Goal: Task Accomplishment & Management: Use online tool/utility

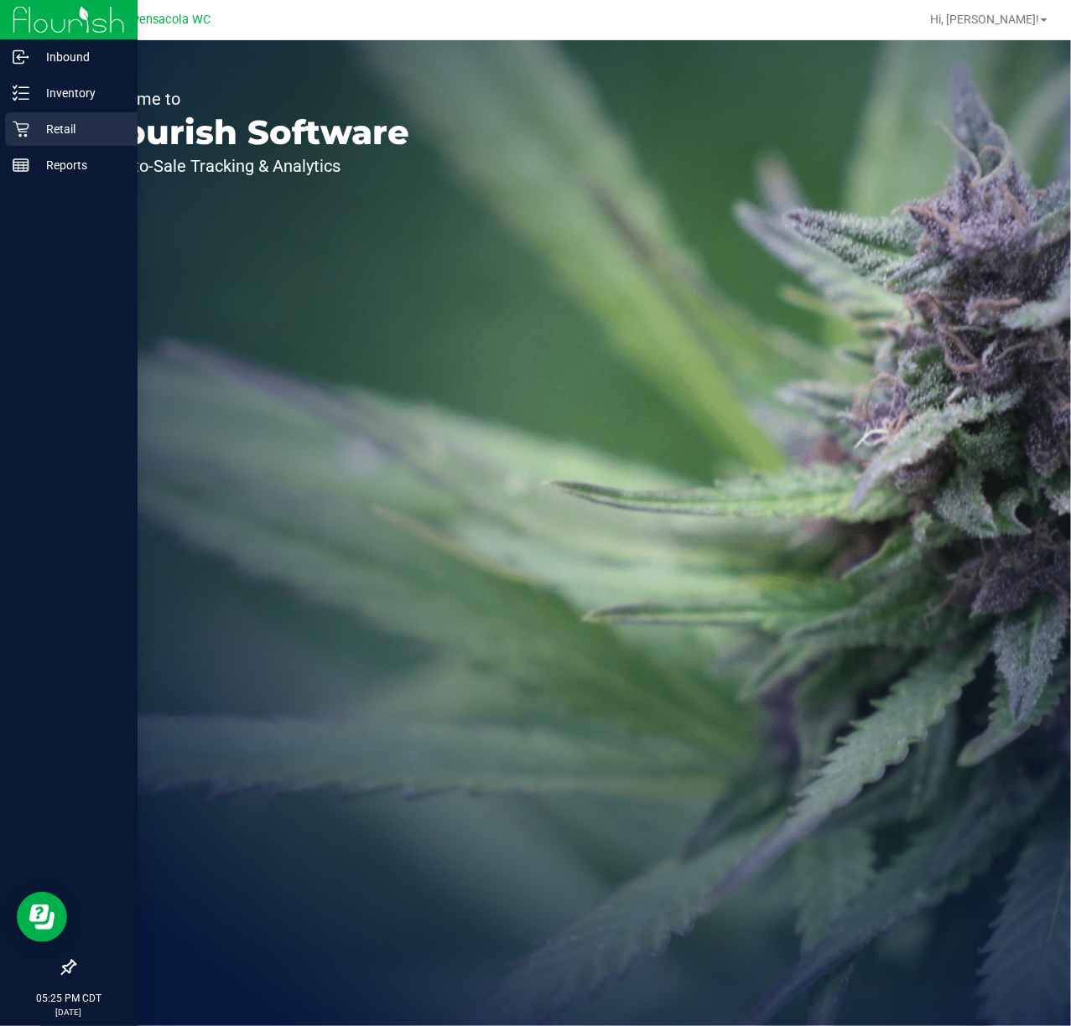
click at [49, 116] on div "Retail" at bounding box center [71, 129] width 132 height 34
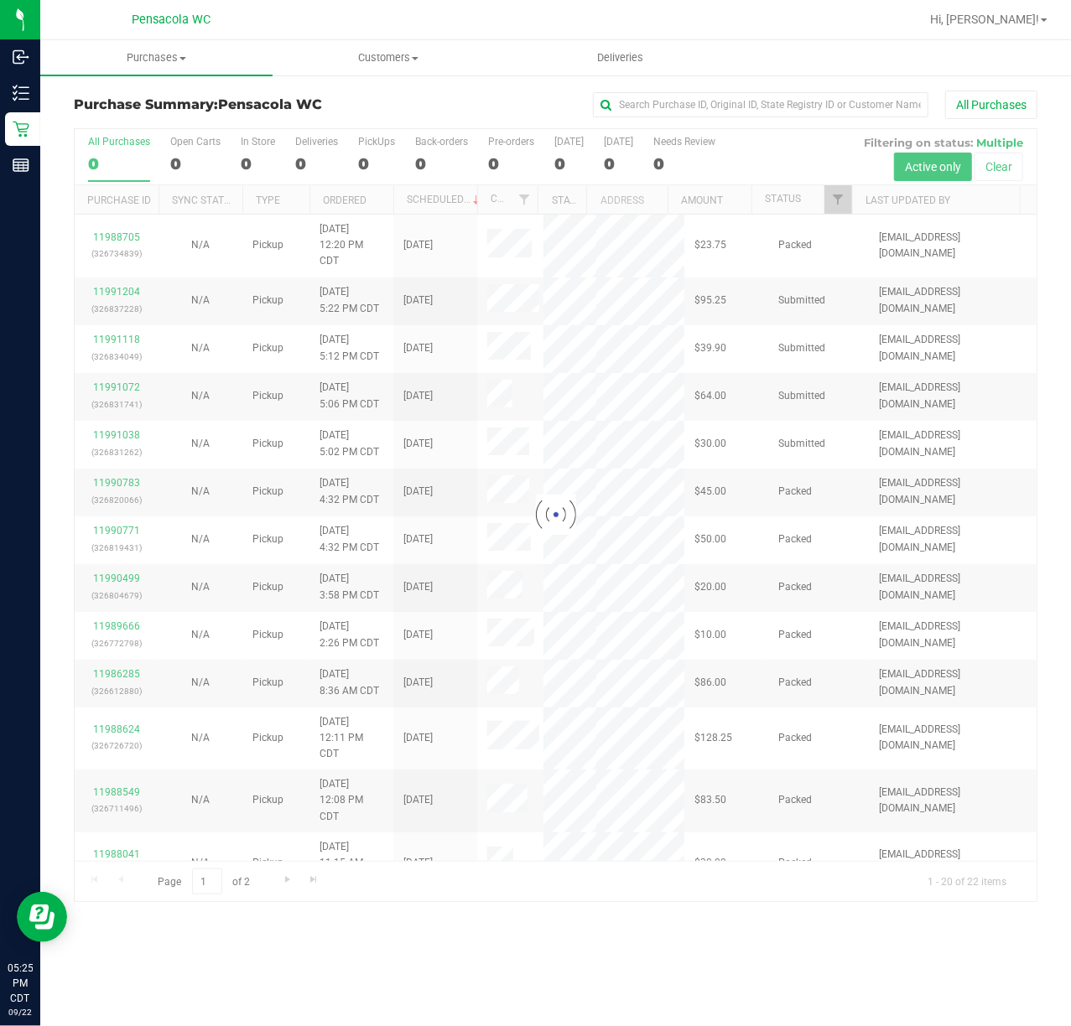
click at [842, 200] on div at bounding box center [556, 515] width 962 height 772
click at [836, 203] on div at bounding box center [556, 515] width 962 height 772
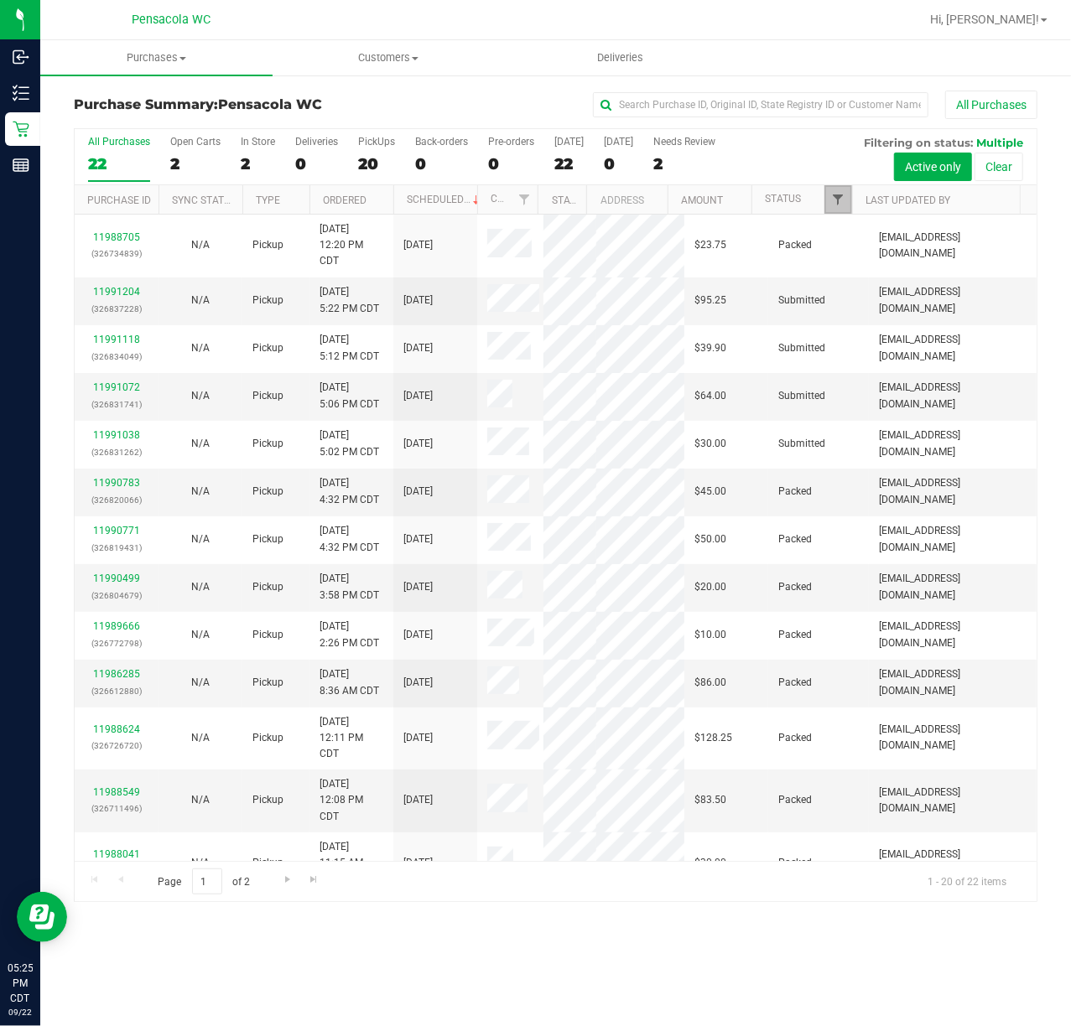
click at [837, 203] on span "Filter" at bounding box center [837, 199] width 13 height 13
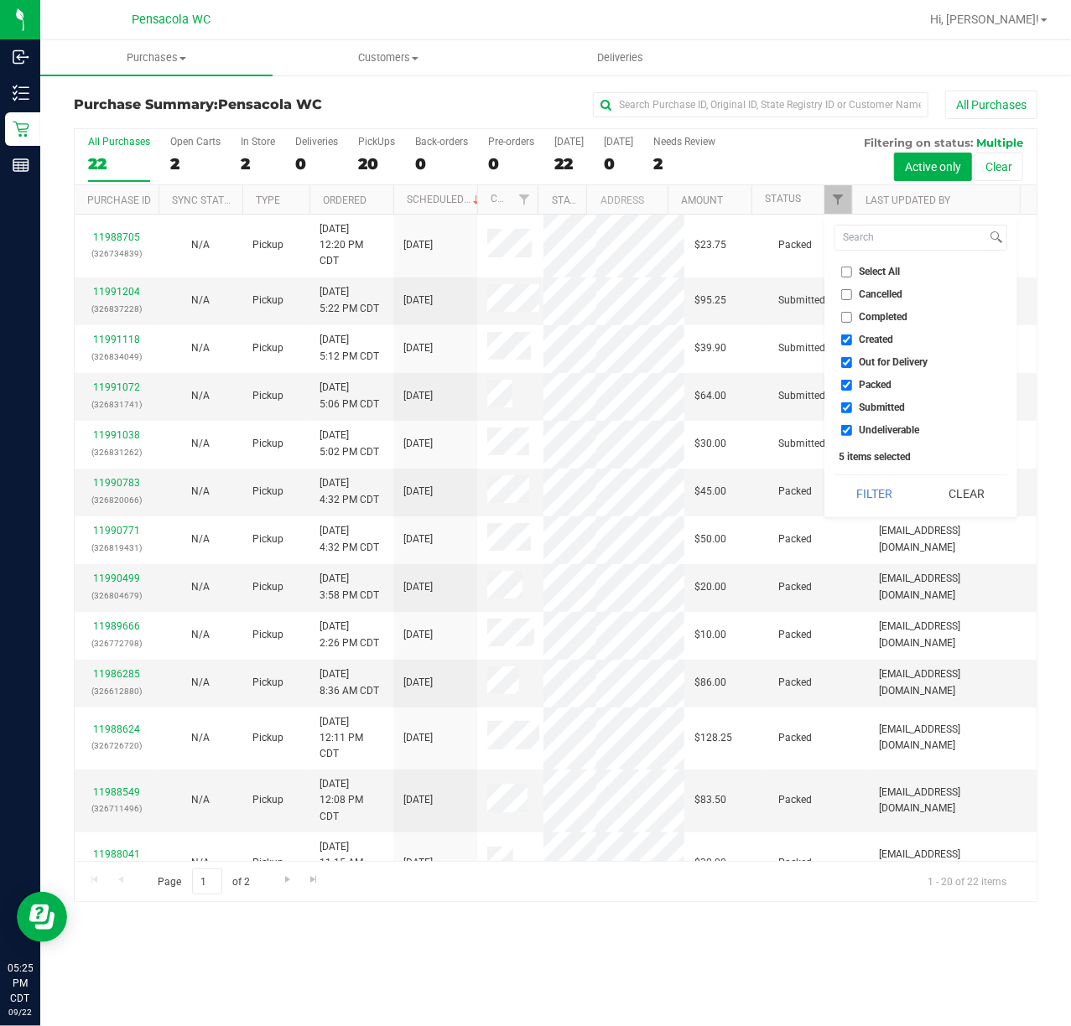
click at [849, 272] on input "Select All" at bounding box center [846, 272] width 11 height 11
checkbox input "true"
click at [849, 272] on input "Select All" at bounding box center [846, 272] width 11 height 11
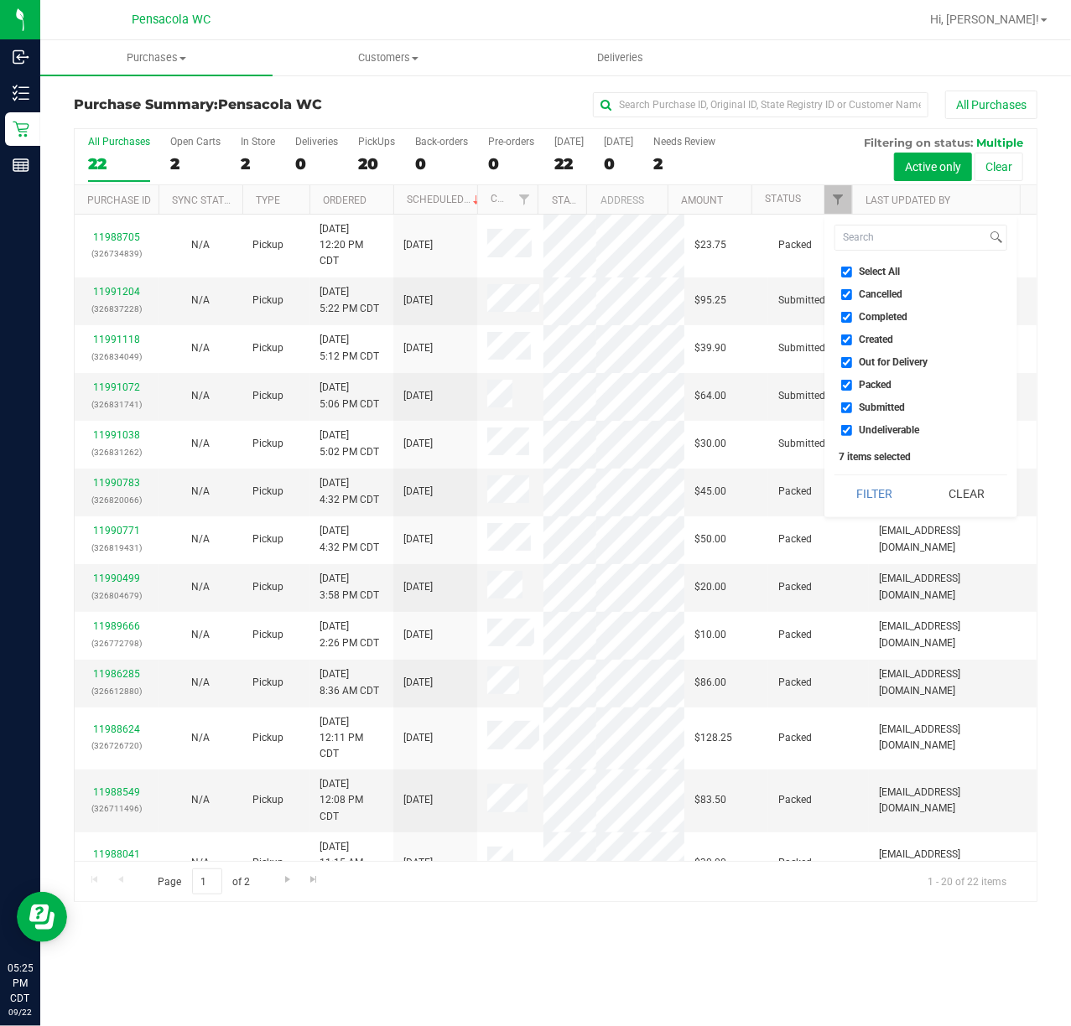
checkbox input "false"
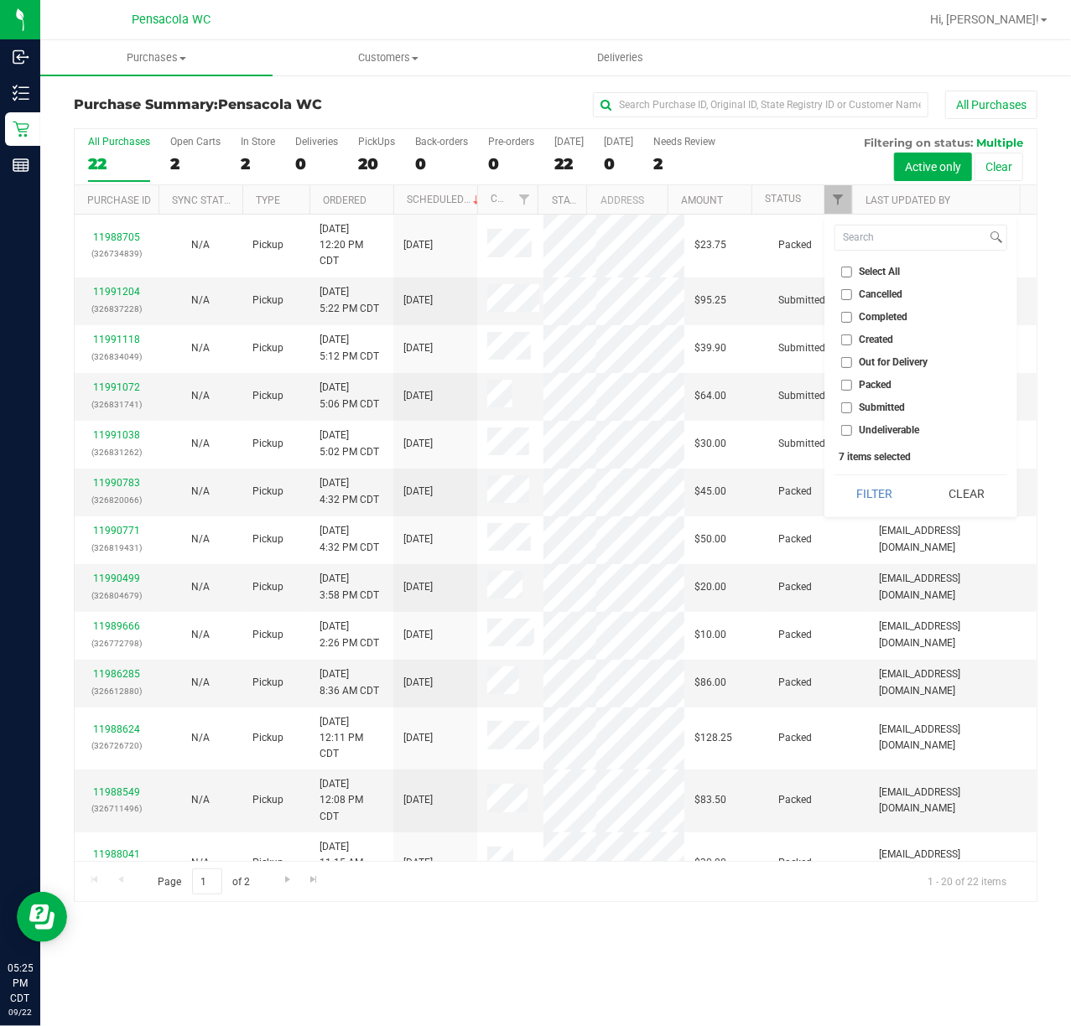
checkbox input "false"
click at [846, 400] on li "Submitted" at bounding box center [920, 408] width 173 height 18
click at [843, 410] on input "Submitted" at bounding box center [846, 407] width 11 height 11
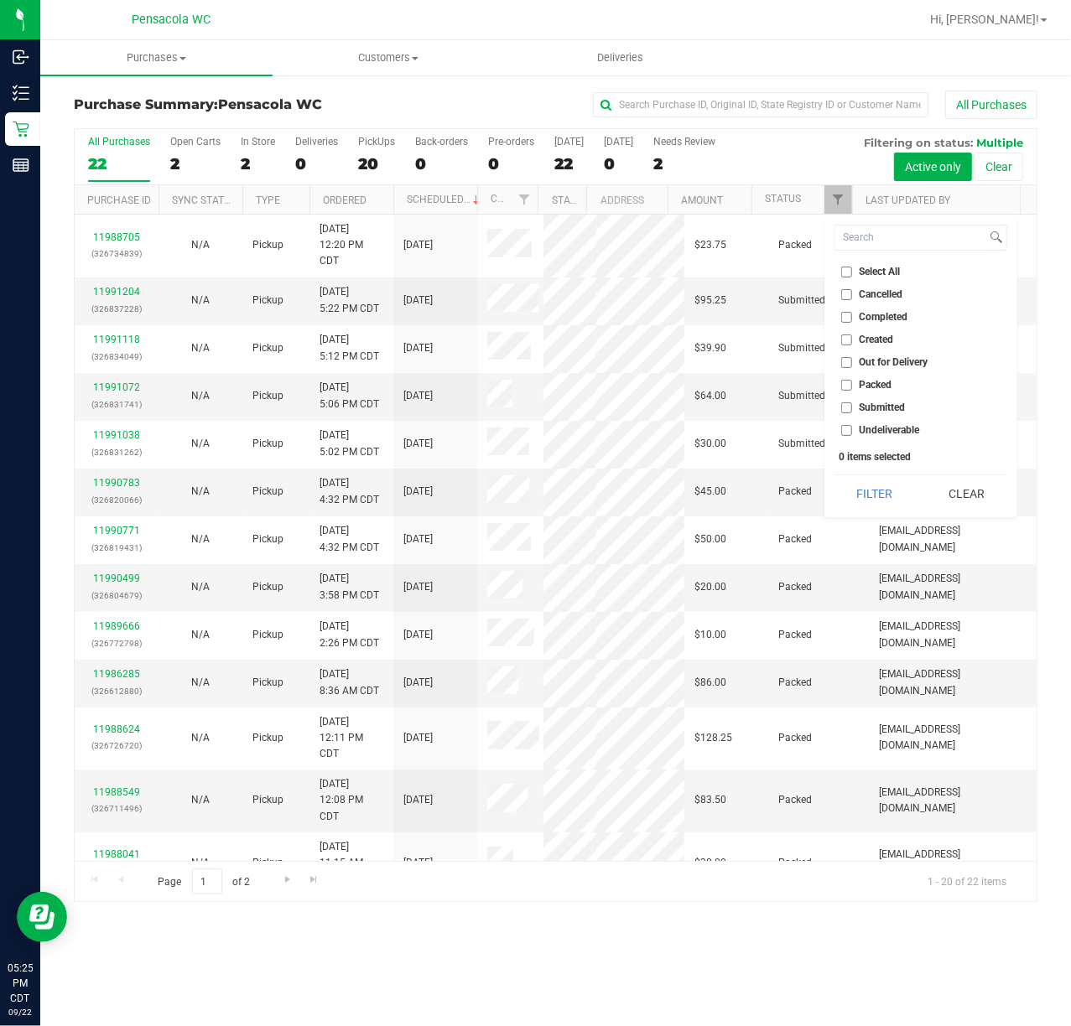
checkbox input "true"
click at [863, 488] on button "Filter" at bounding box center [874, 493] width 80 height 37
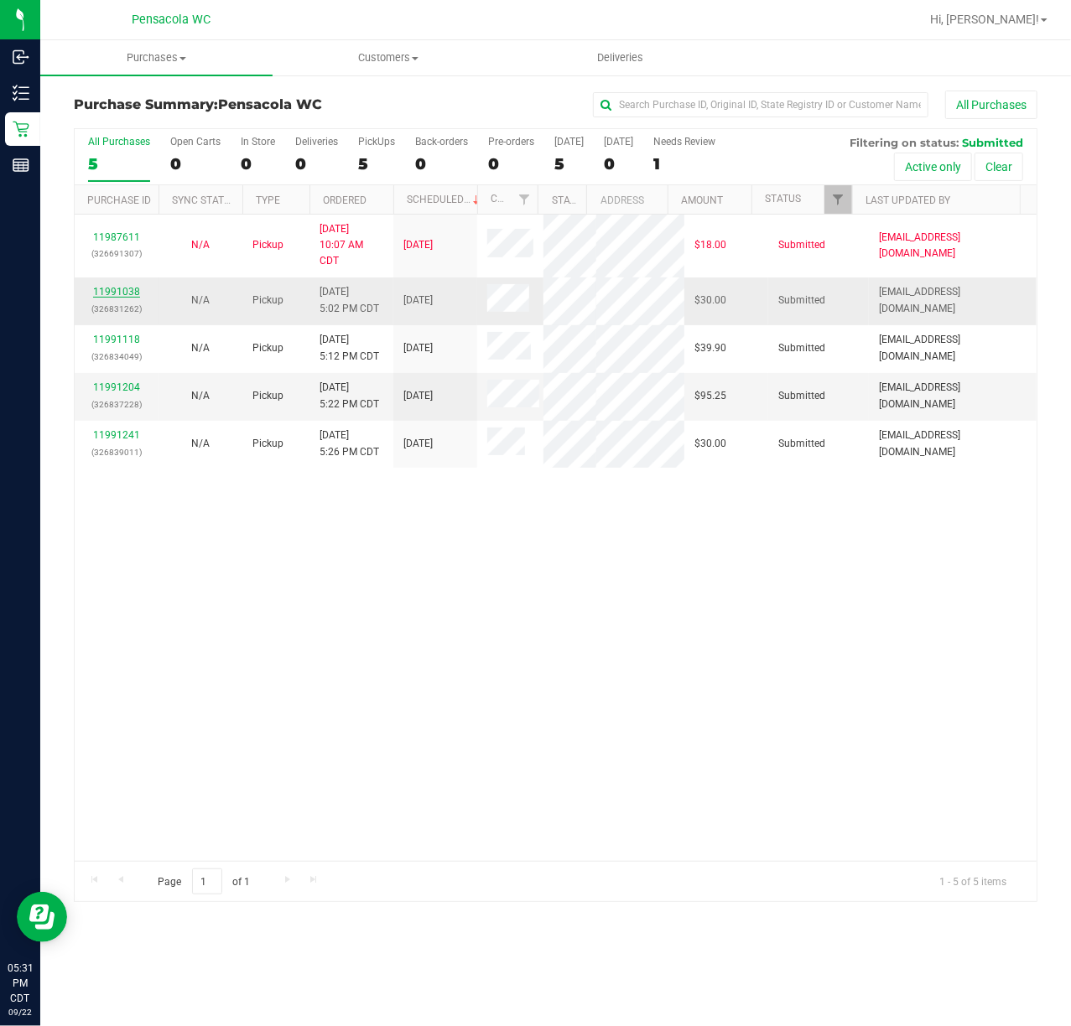
click at [124, 286] on link "11991038" at bounding box center [116, 292] width 47 height 12
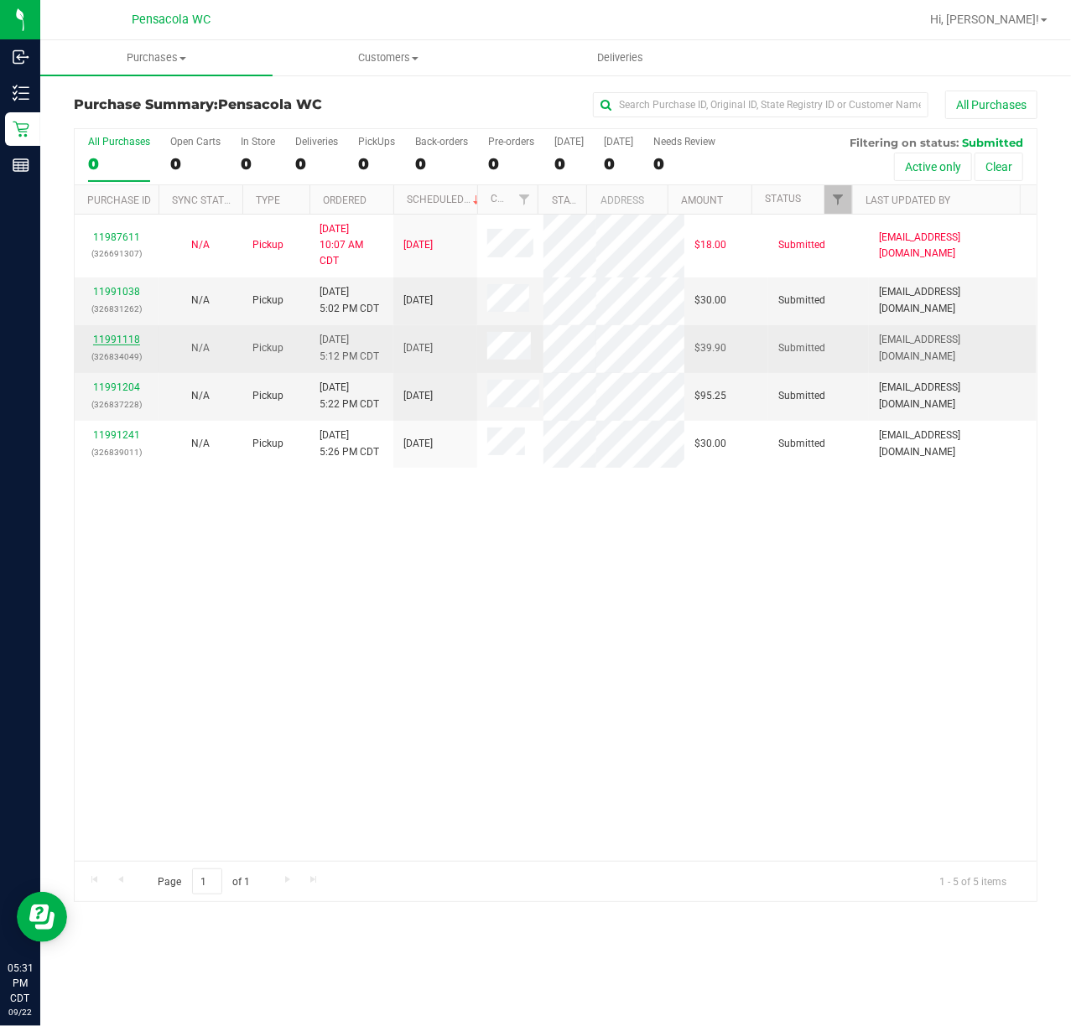
click at [115, 339] on link "11991118" at bounding box center [116, 340] width 47 height 12
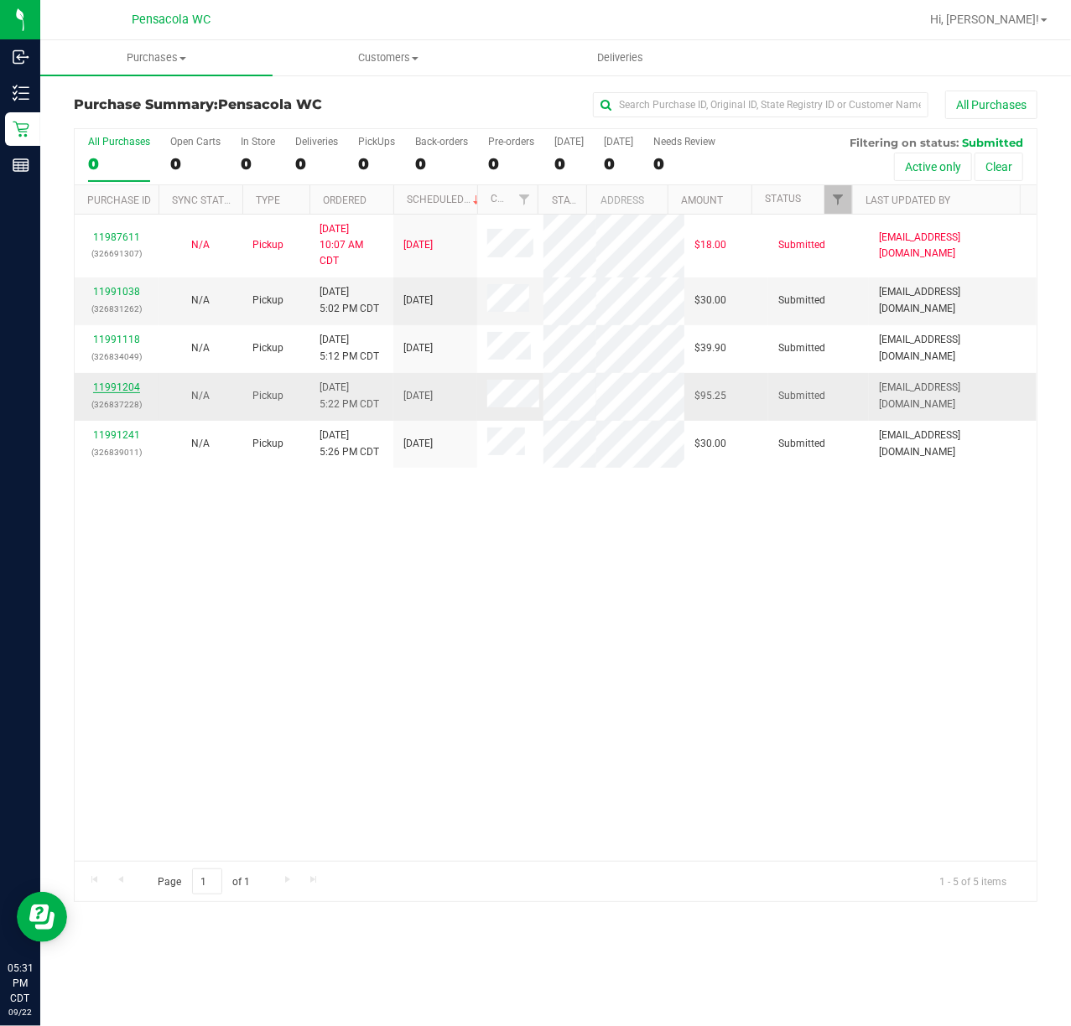
click at [127, 386] on link "11991204" at bounding box center [116, 387] width 47 height 12
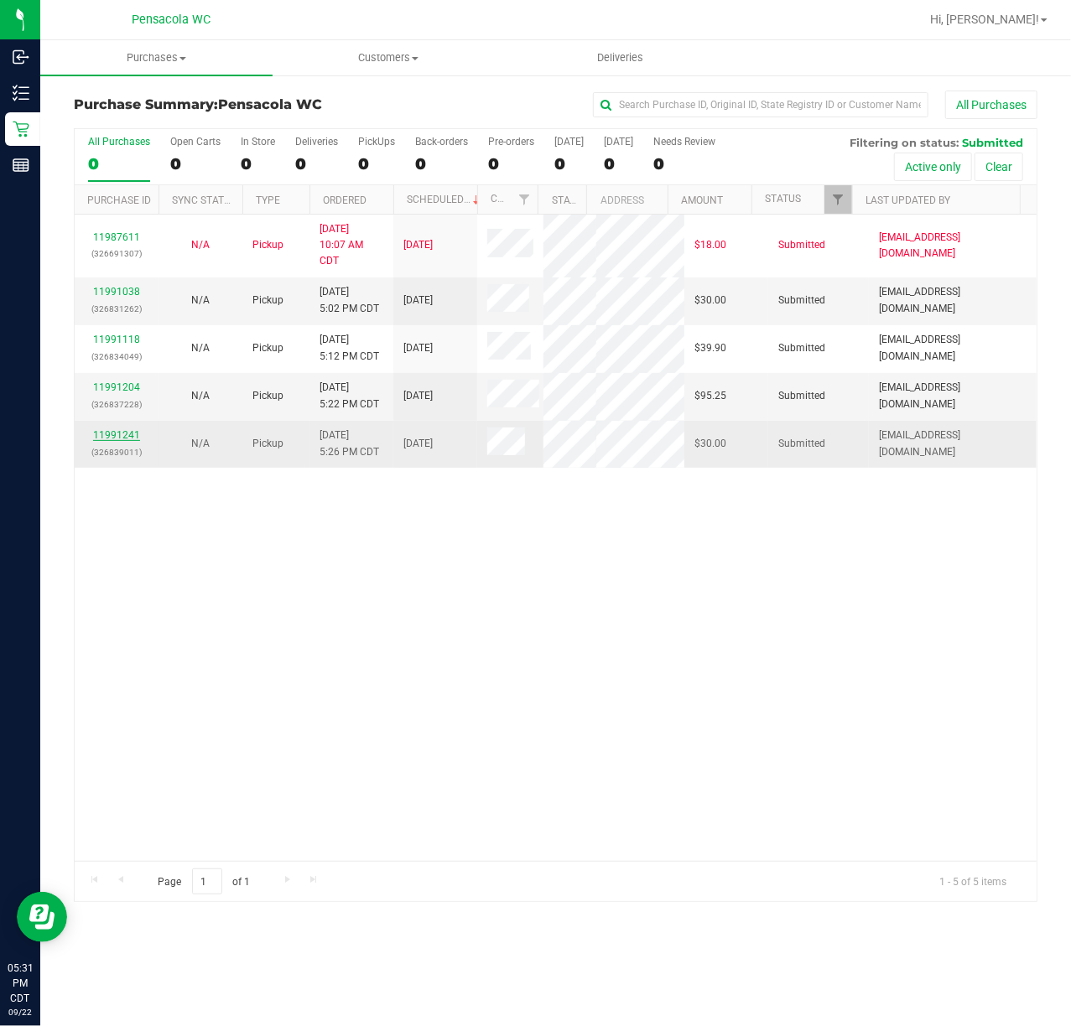
click at [109, 429] on link "11991241" at bounding box center [116, 435] width 47 height 12
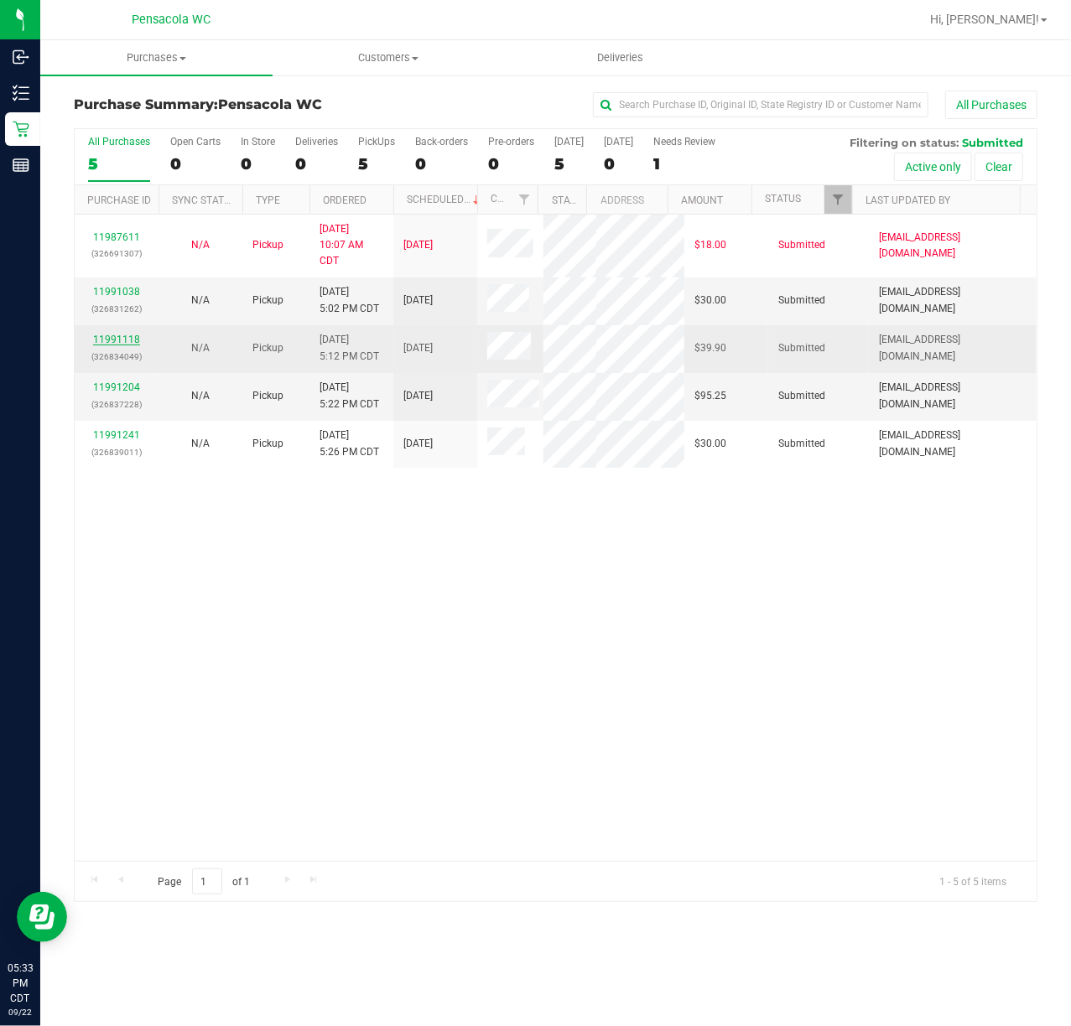
click at [112, 342] on link "11991118" at bounding box center [116, 340] width 47 height 12
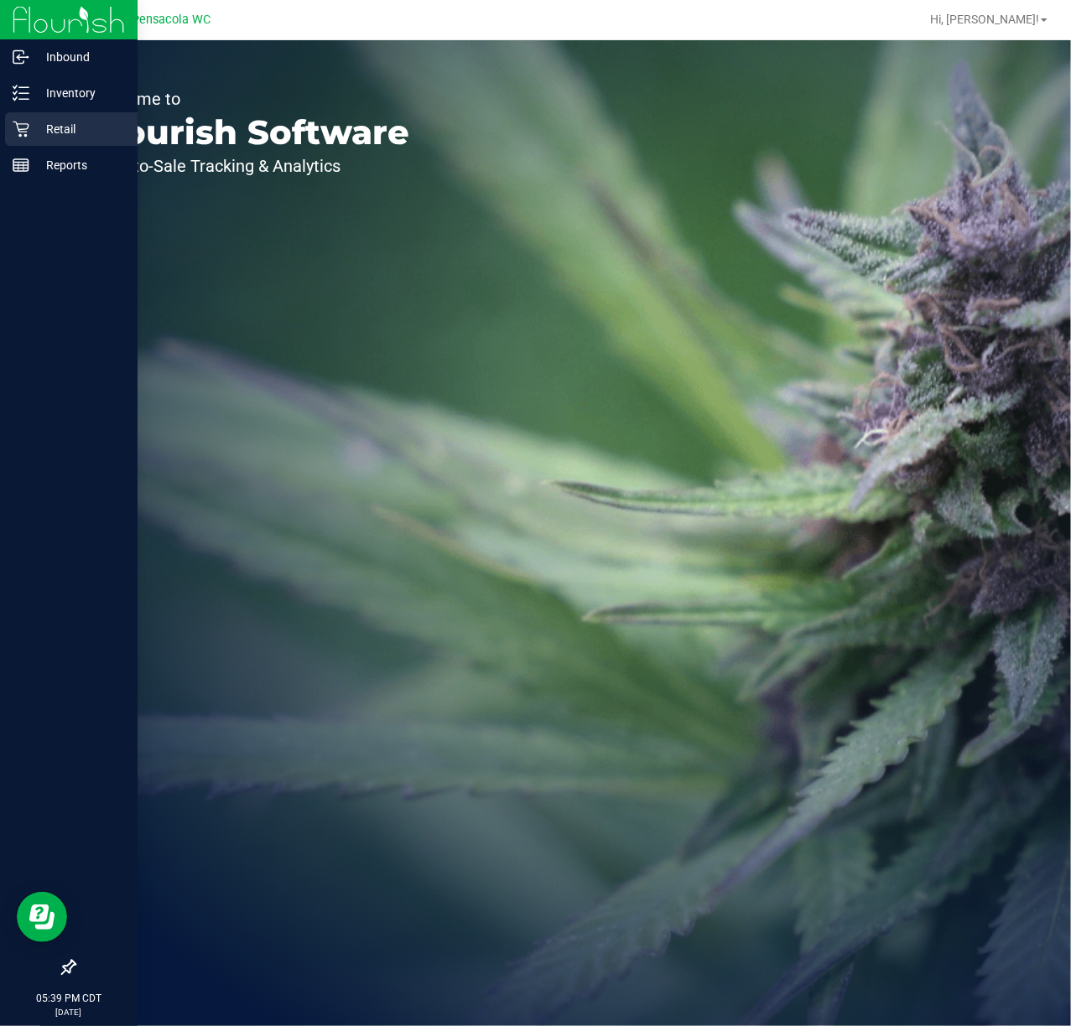
click at [54, 126] on p "Retail" at bounding box center [79, 129] width 101 height 20
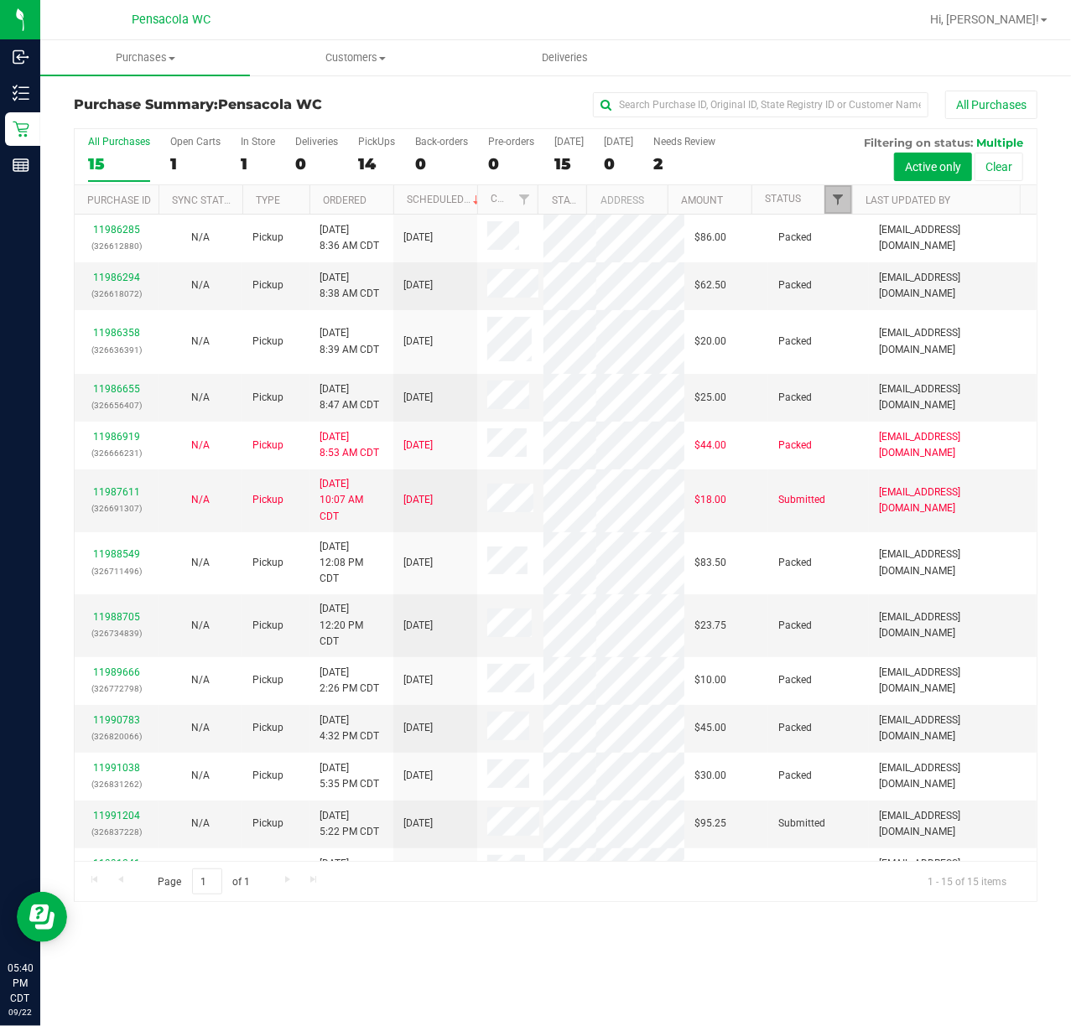
click at [836, 202] on span "Filter" at bounding box center [837, 199] width 13 height 13
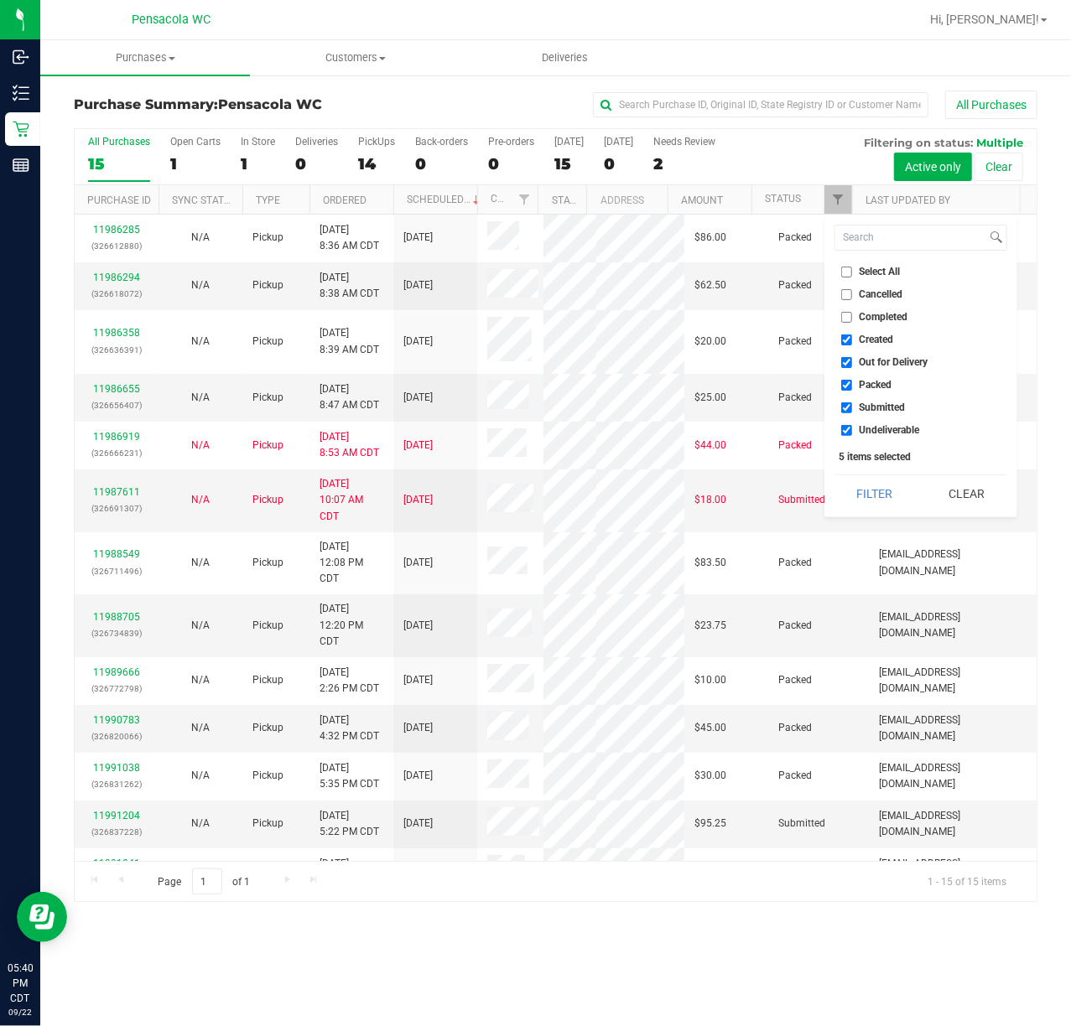
click at [849, 275] on input "Select All" at bounding box center [846, 272] width 11 height 11
checkbox input "true"
click at [849, 273] on input "Select All" at bounding box center [846, 272] width 11 height 11
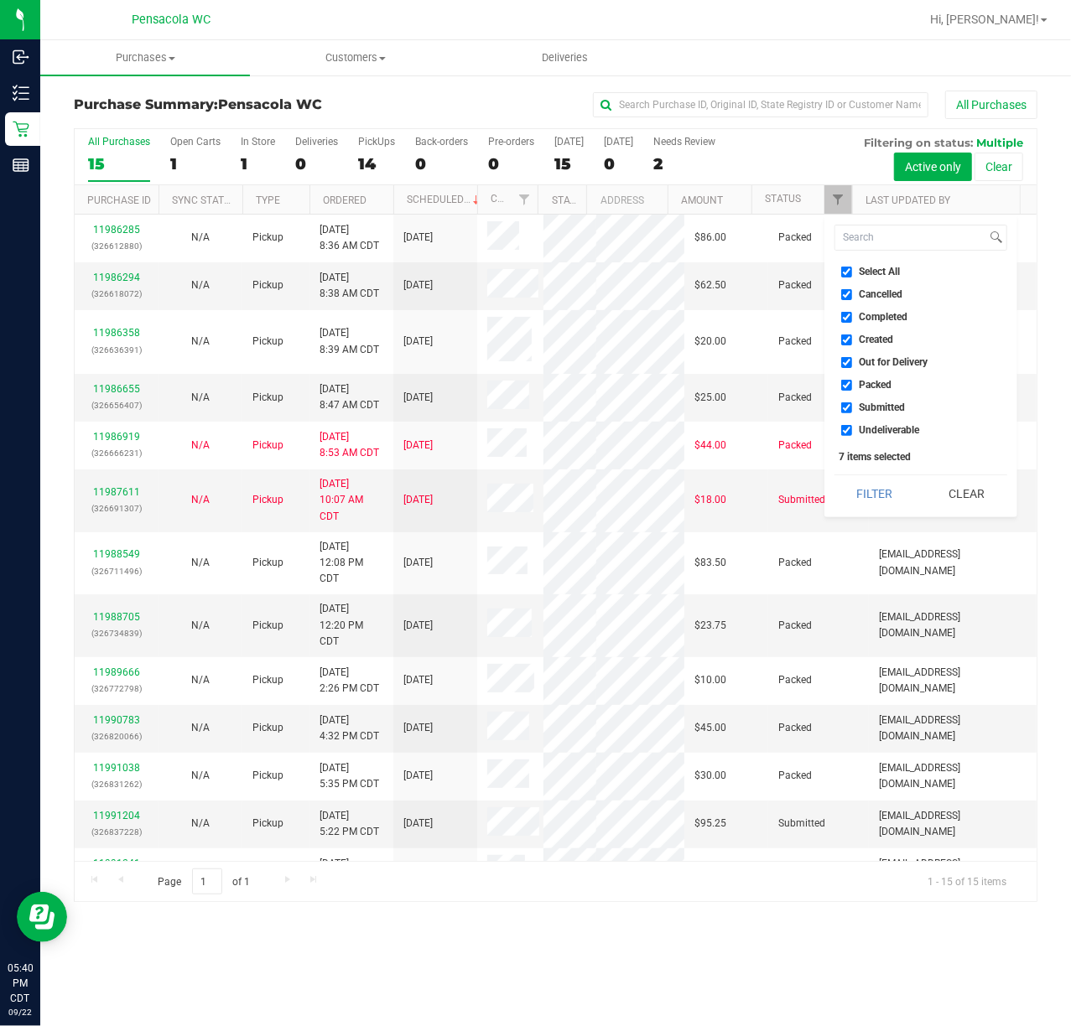
checkbox input "false"
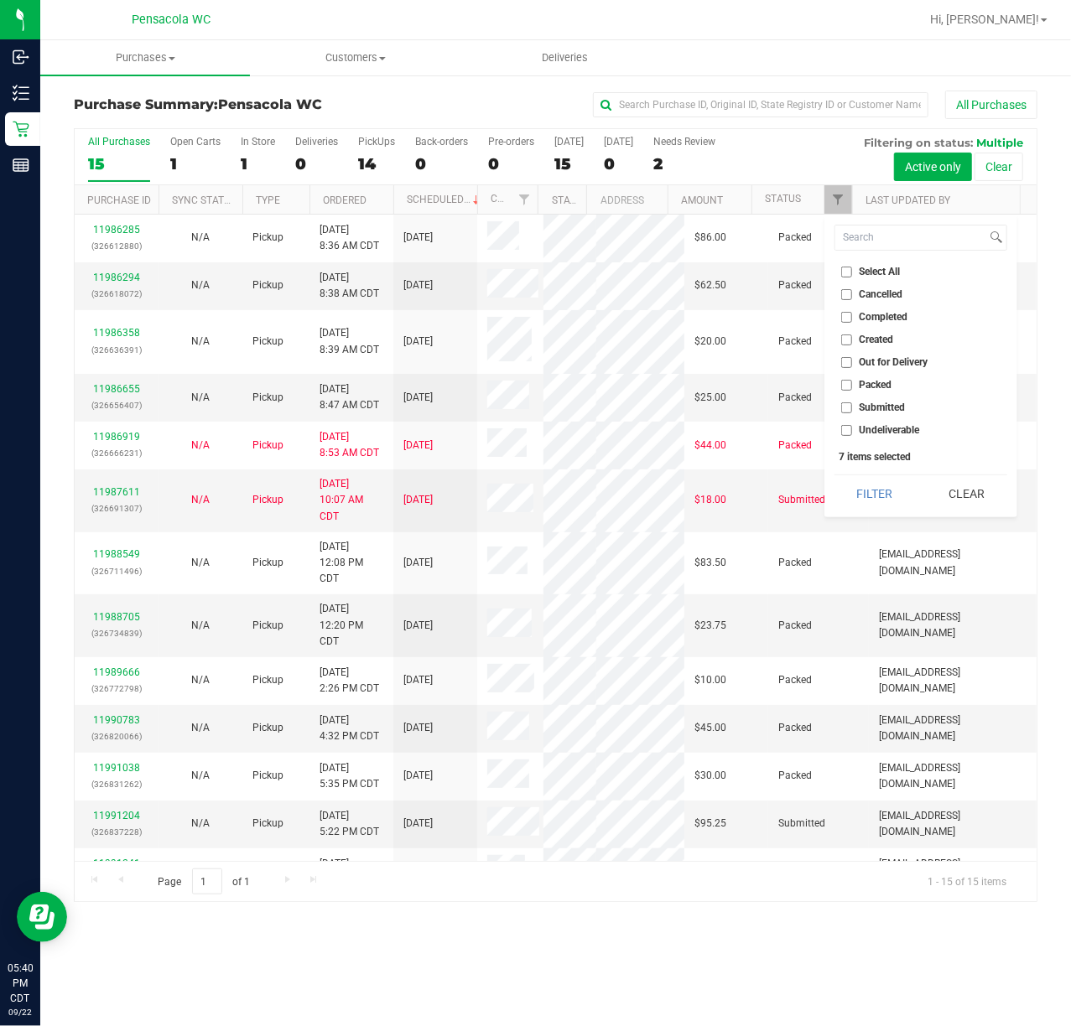
checkbox input "false"
click at [843, 407] on input "Submitted" at bounding box center [846, 407] width 11 height 11
checkbox input "true"
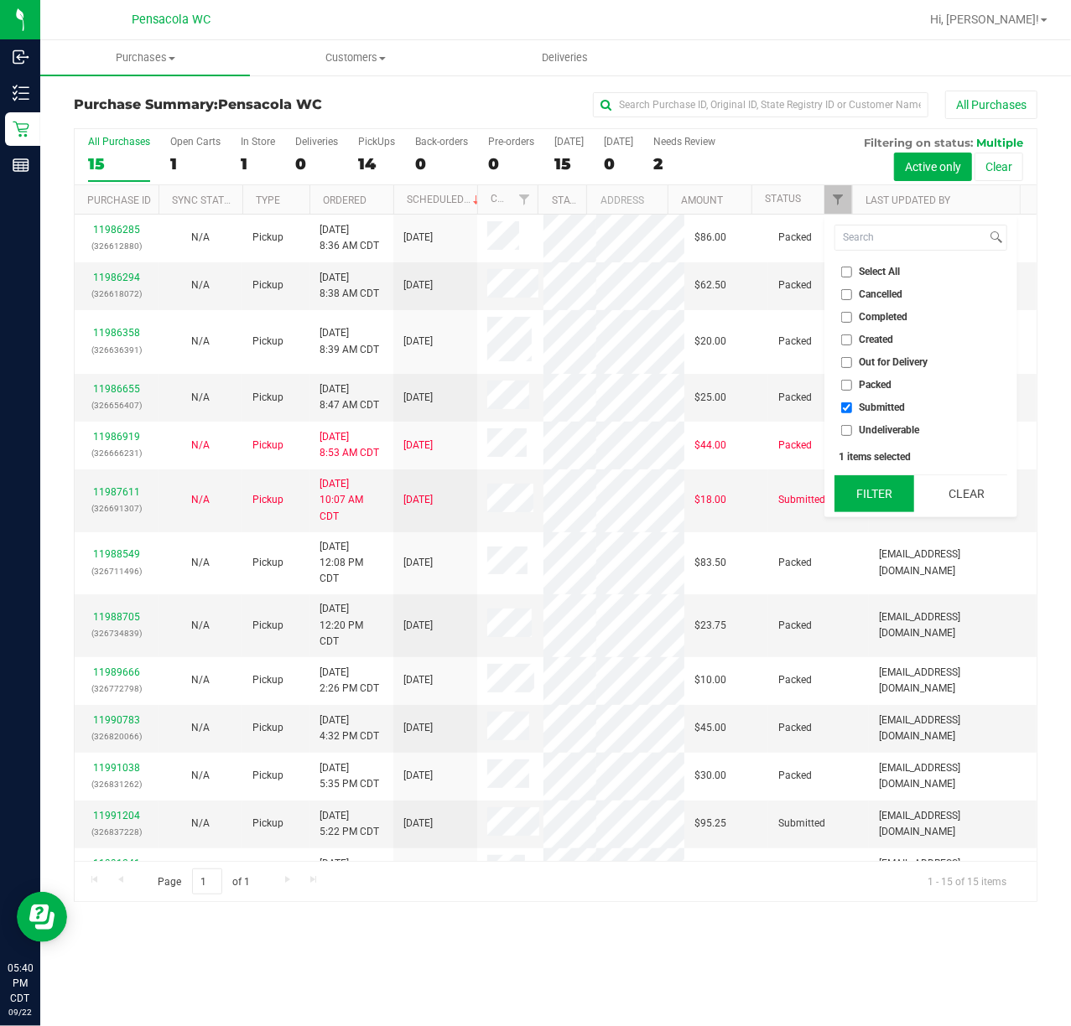
click at [866, 495] on button "Filter" at bounding box center [874, 493] width 80 height 37
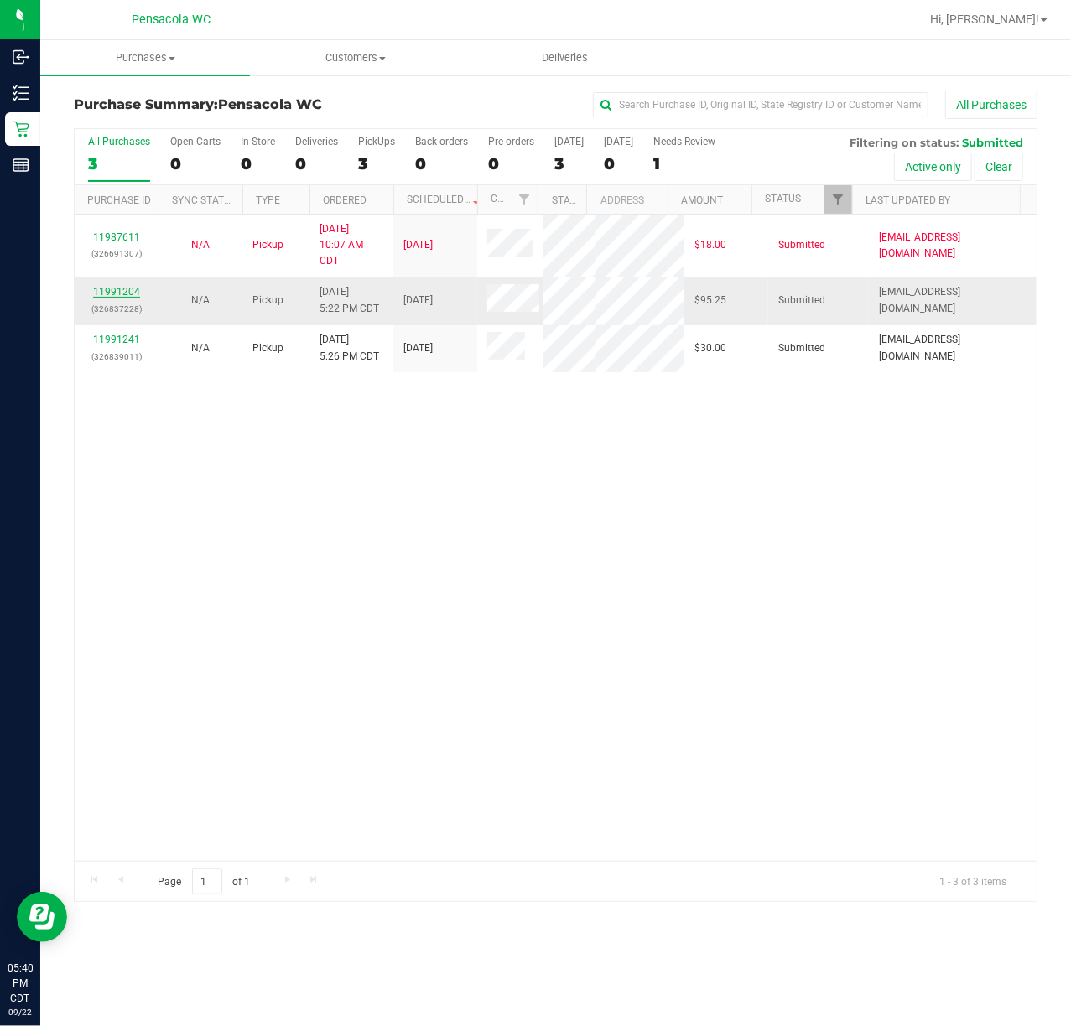
click at [116, 292] on link "11991204" at bounding box center [116, 292] width 47 height 12
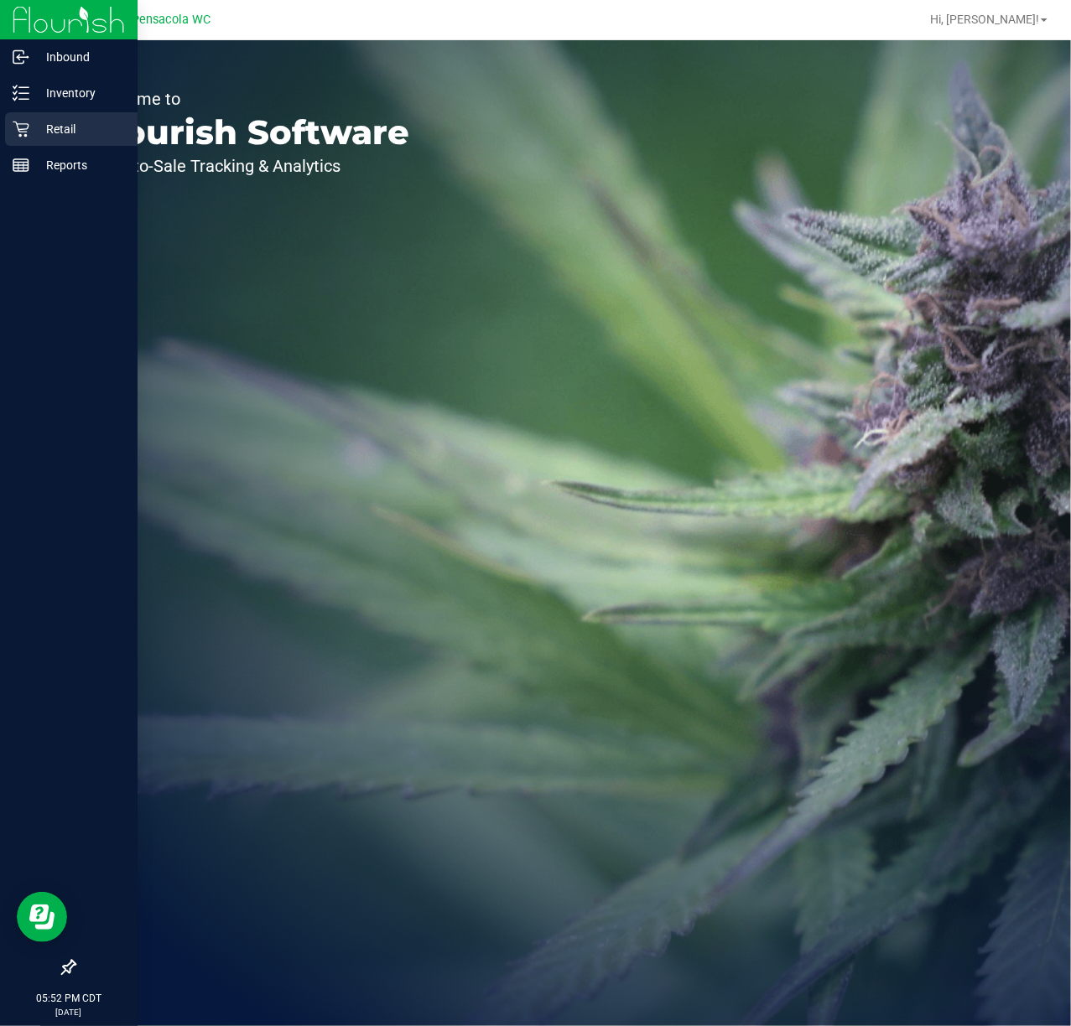
click at [28, 132] on icon at bounding box center [21, 129] width 17 height 17
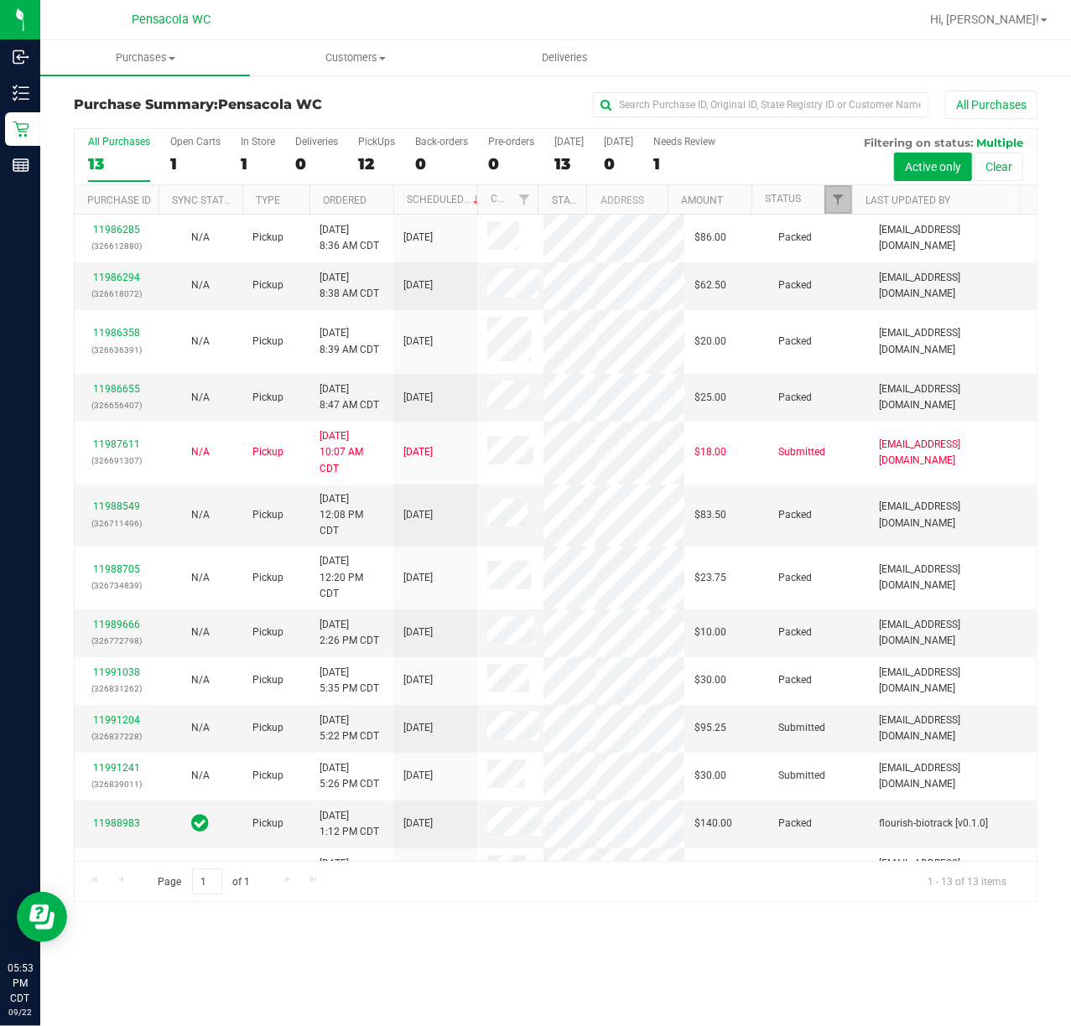
click at [829, 205] on link "Filter" at bounding box center [838, 199] width 28 height 29
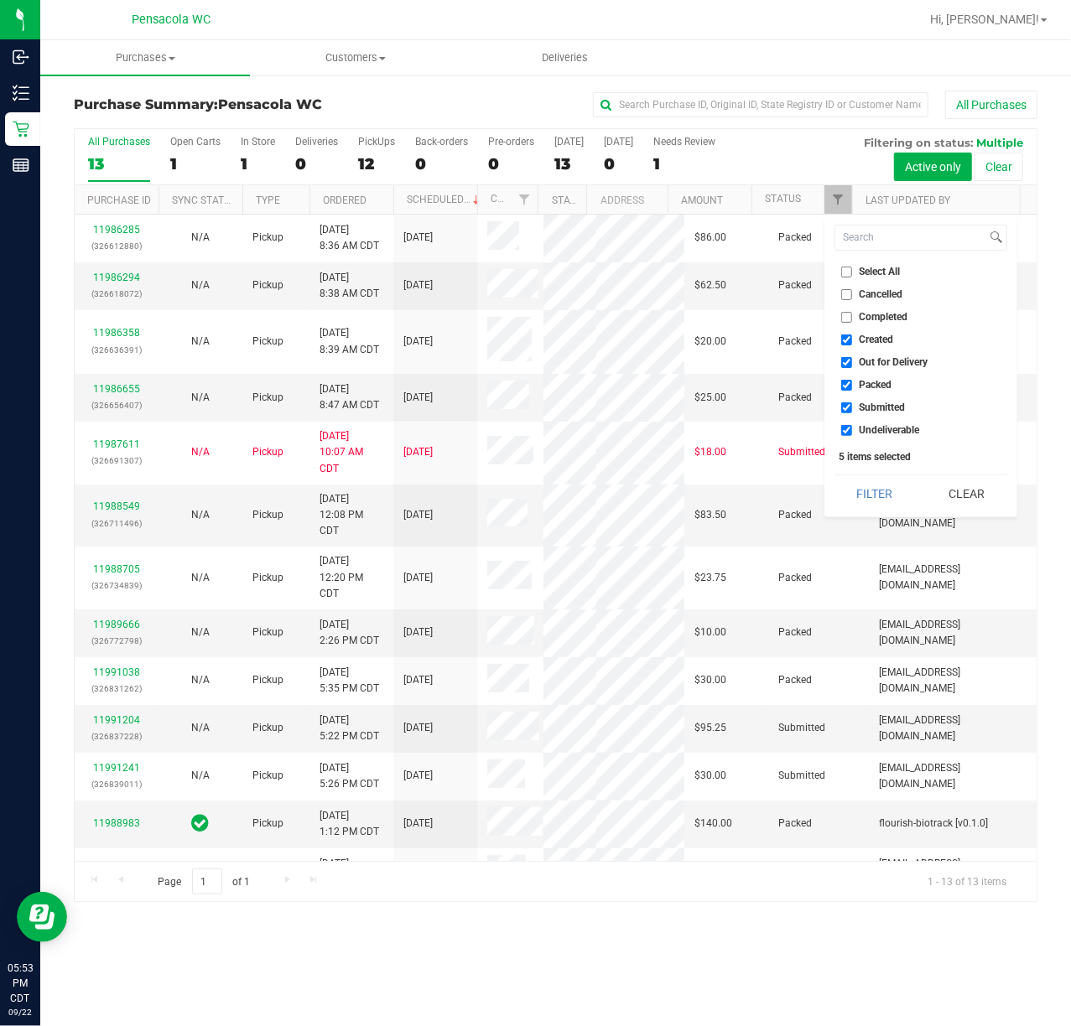
click at [849, 272] on input "Select All" at bounding box center [846, 272] width 11 height 11
checkbox input "true"
click at [849, 272] on input "Select All" at bounding box center [846, 272] width 11 height 11
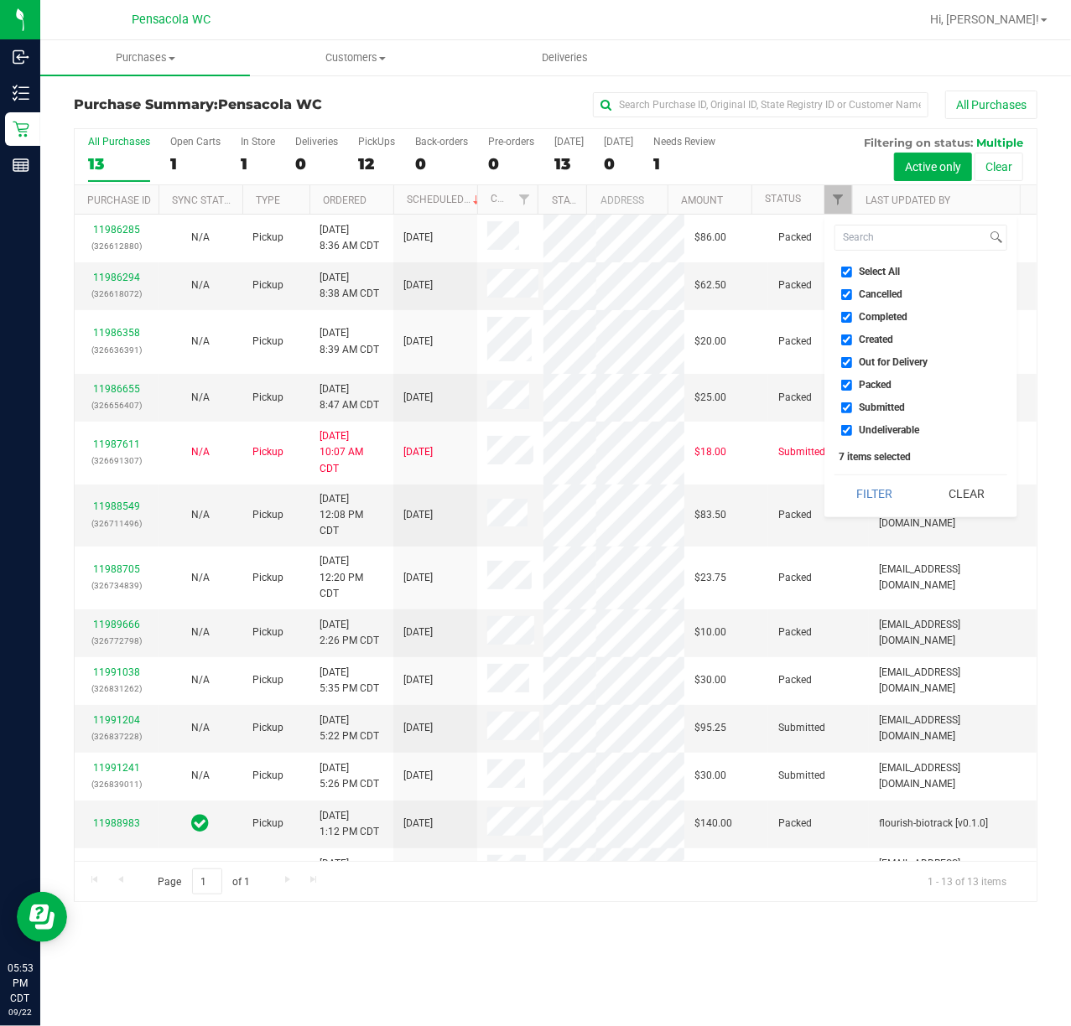
checkbox input "false"
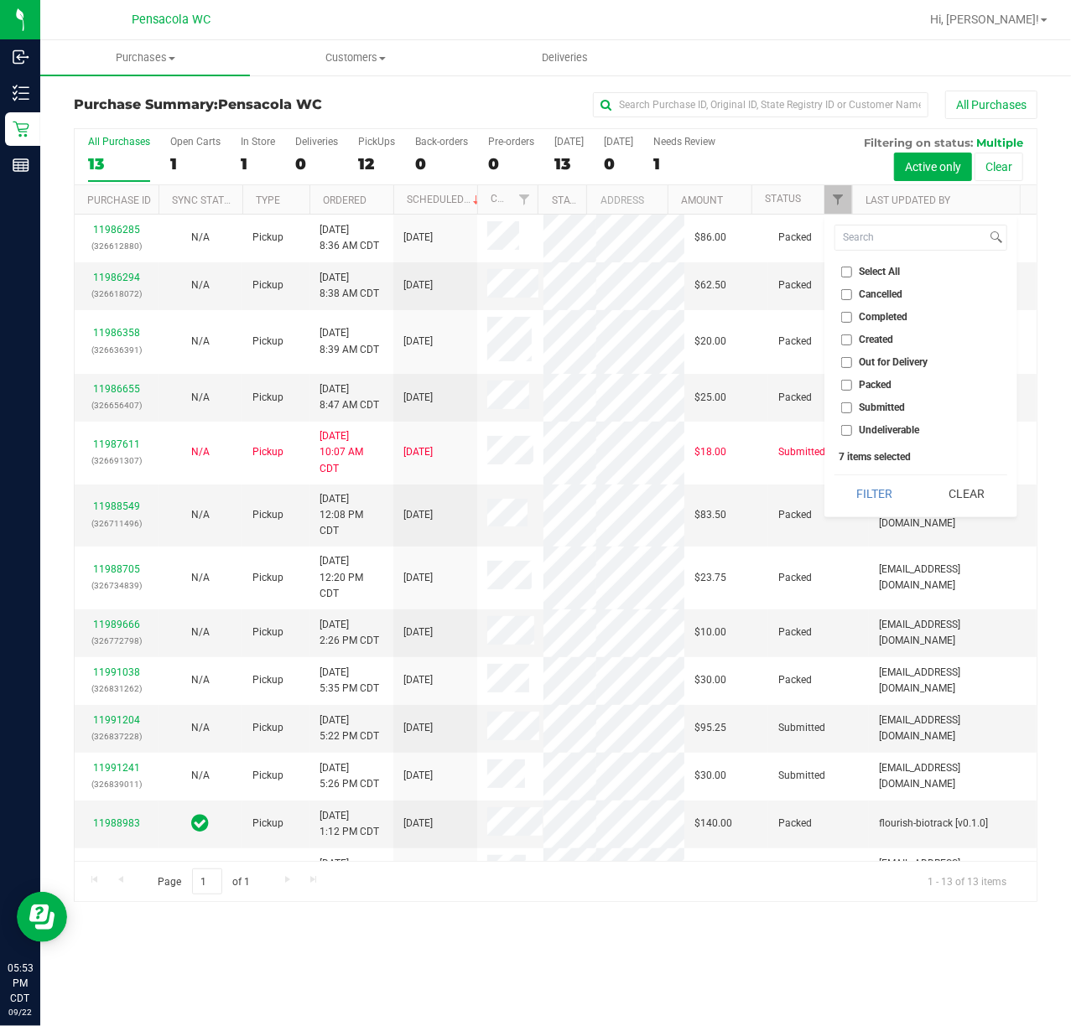
checkbox input "false"
click at [845, 407] on input "Submitted" at bounding box center [846, 407] width 11 height 11
checkbox input "true"
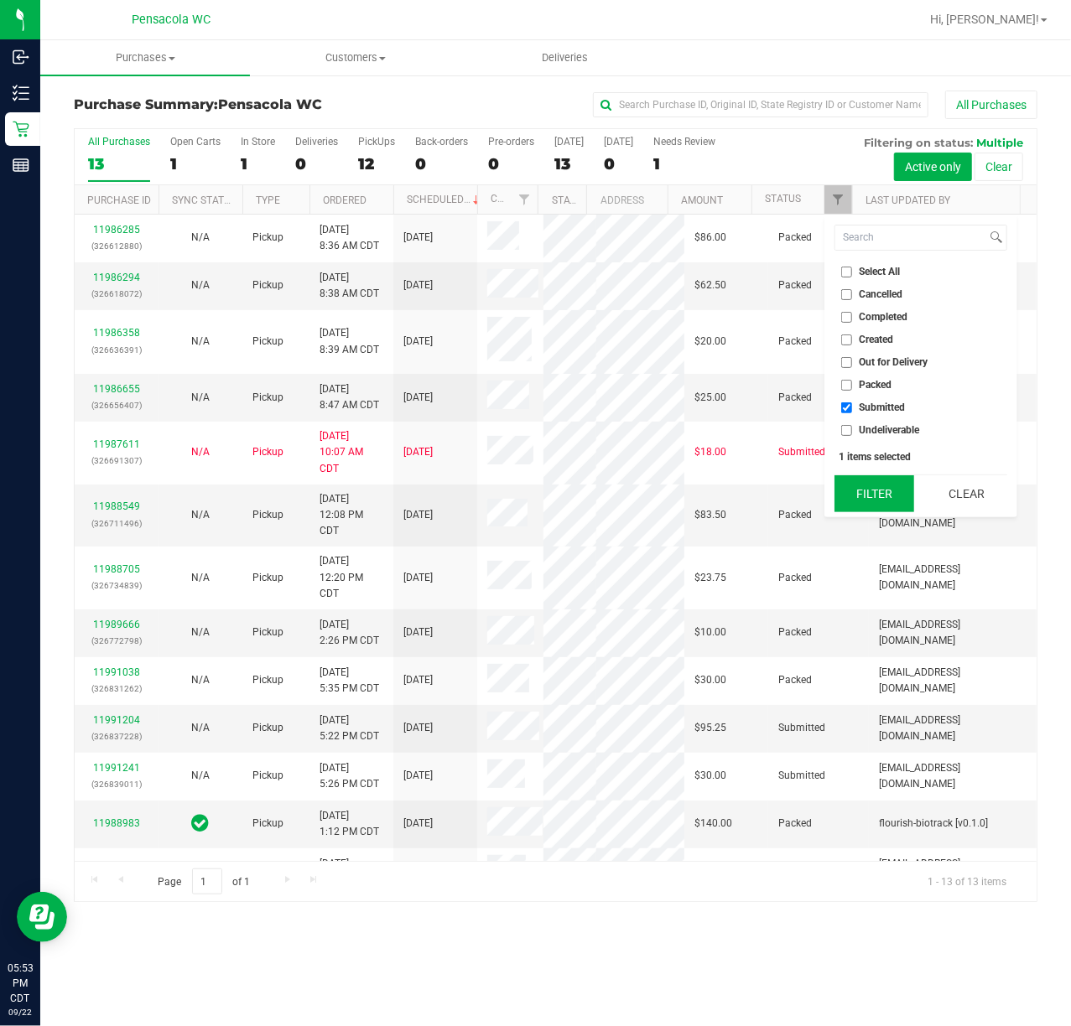
click at [872, 484] on button "Filter" at bounding box center [874, 493] width 80 height 37
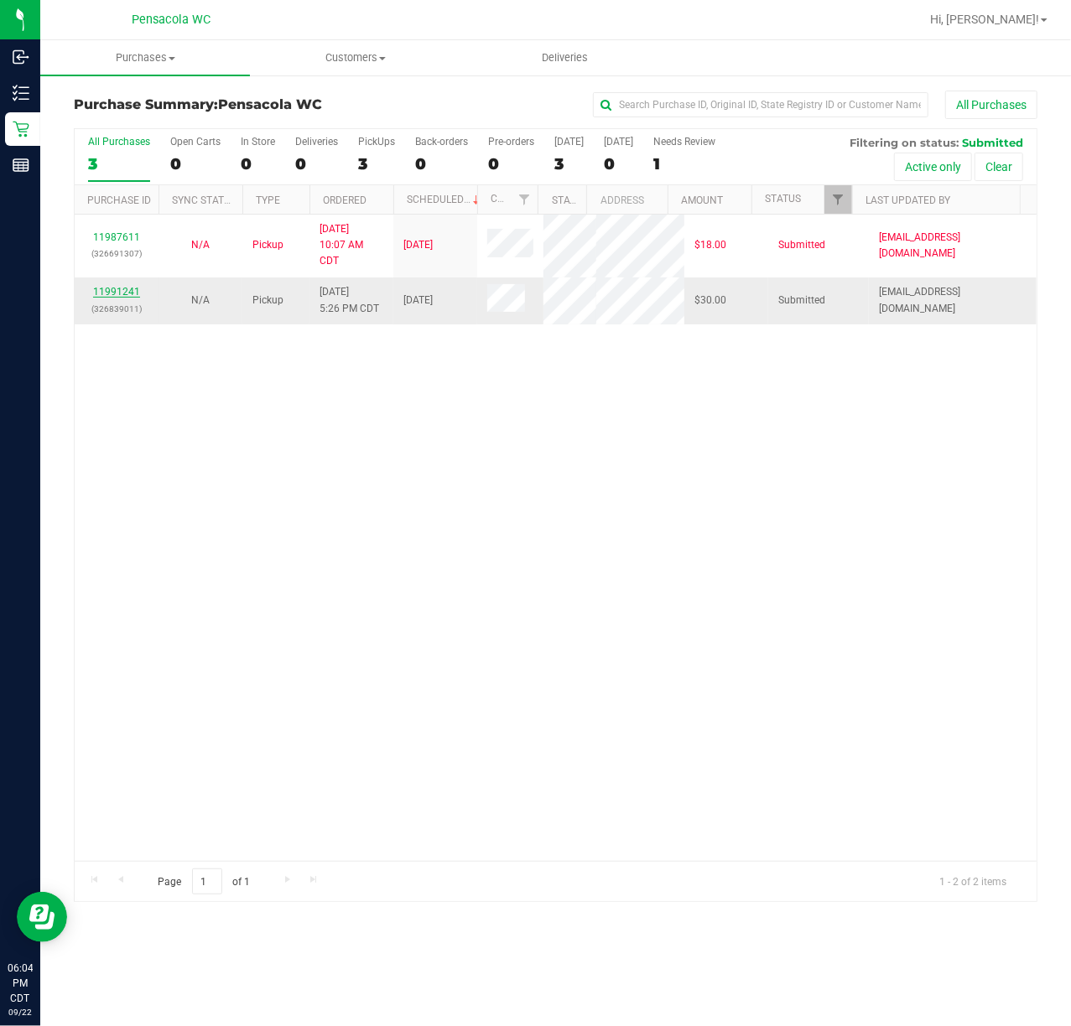
click at [128, 288] on link "11991241" at bounding box center [116, 292] width 47 height 12
click at [117, 289] on link "11991488" at bounding box center [116, 292] width 47 height 12
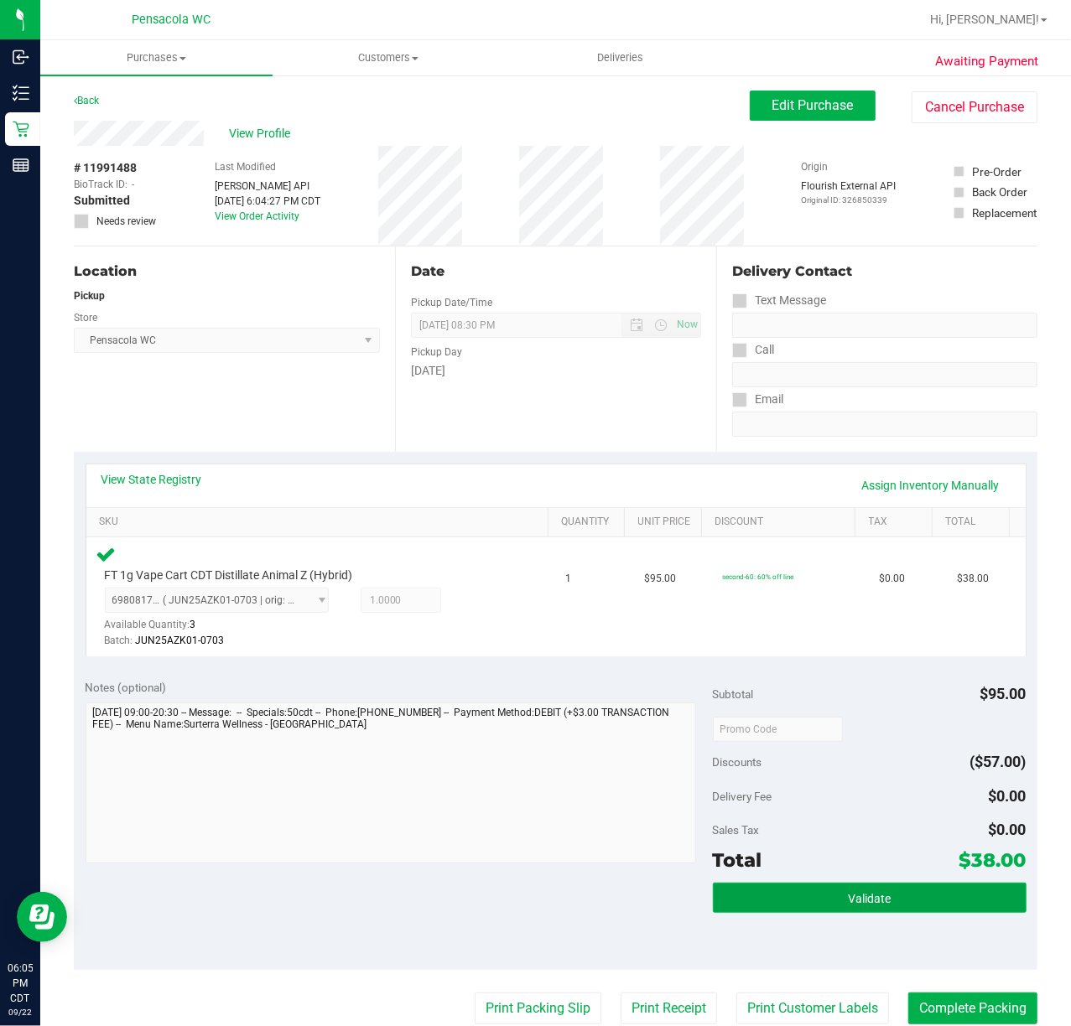
click at [899, 887] on button "Validate" at bounding box center [870, 898] width 314 height 30
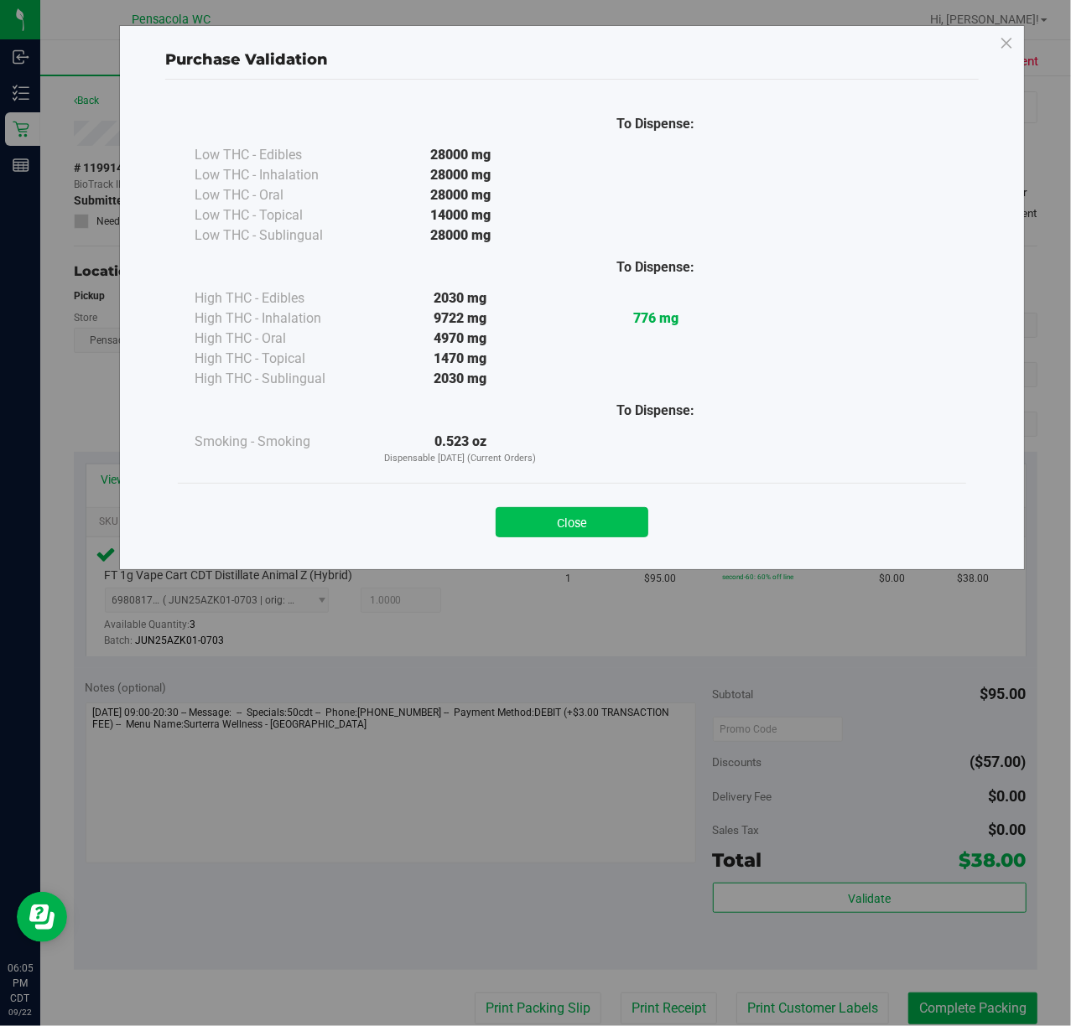
click at [602, 535] on button "Close" at bounding box center [572, 522] width 153 height 30
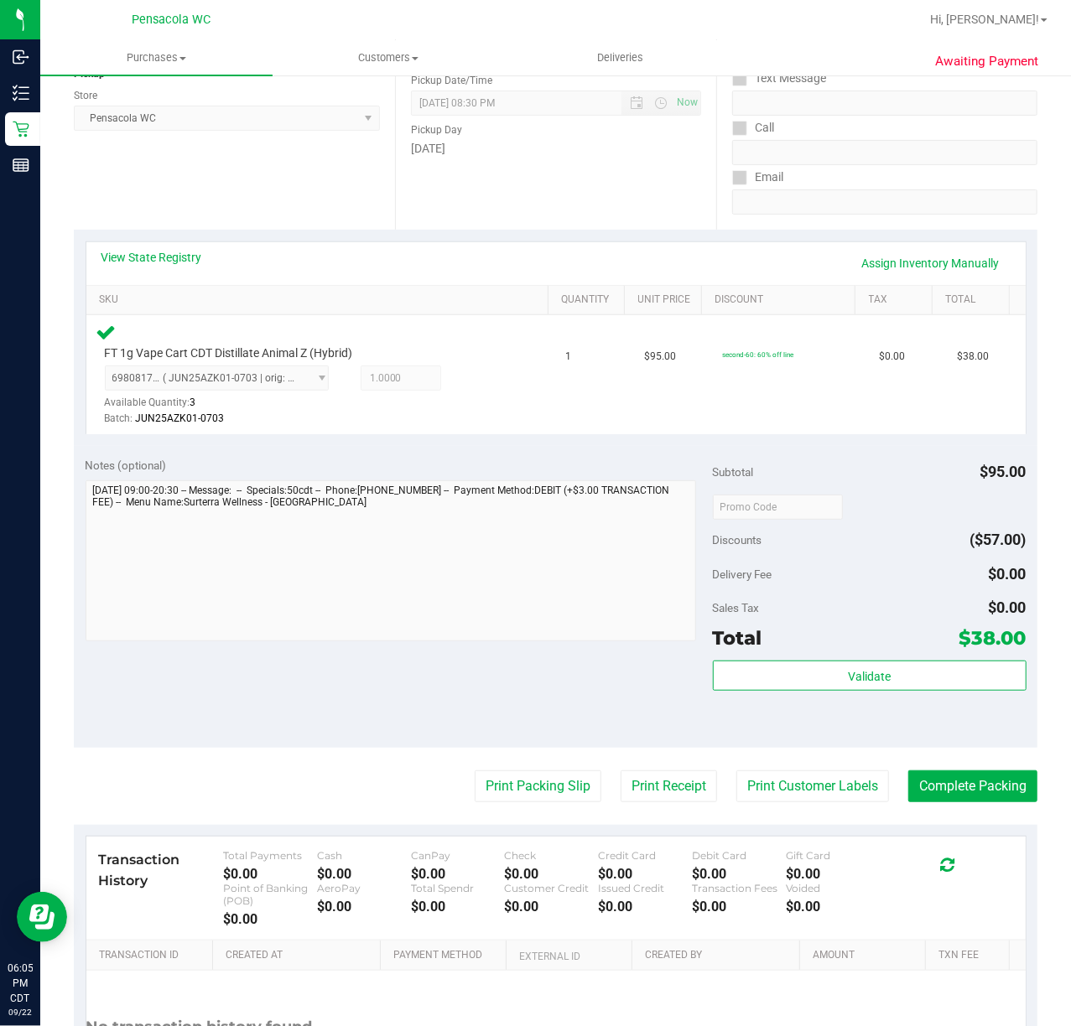
scroll to position [223, 0]
click at [541, 786] on button "Print Packing Slip" at bounding box center [538, 786] width 127 height 32
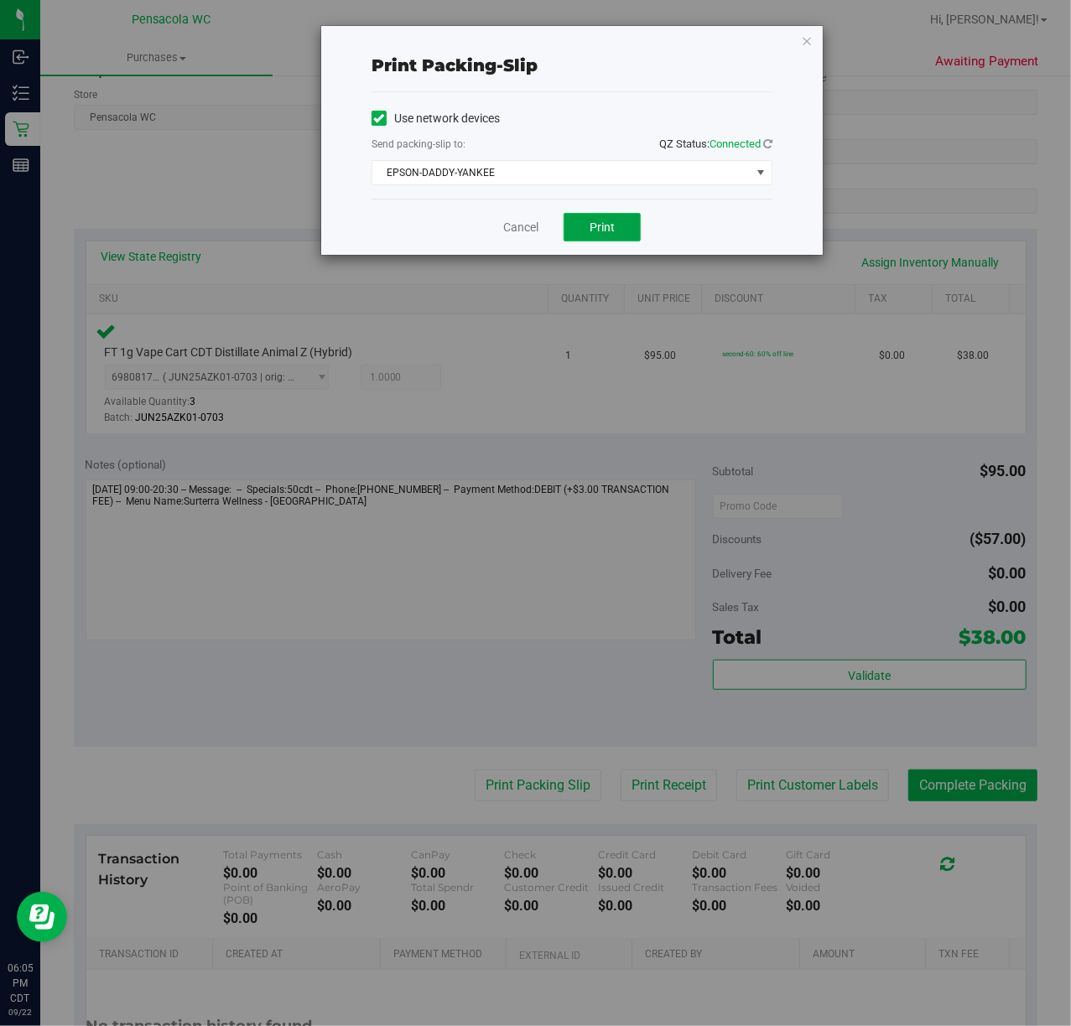
click at [594, 231] on span "Print" at bounding box center [601, 227] width 25 height 13
click at [801, 40] on icon "button" at bounding box center [807, 40] width 12 height 20
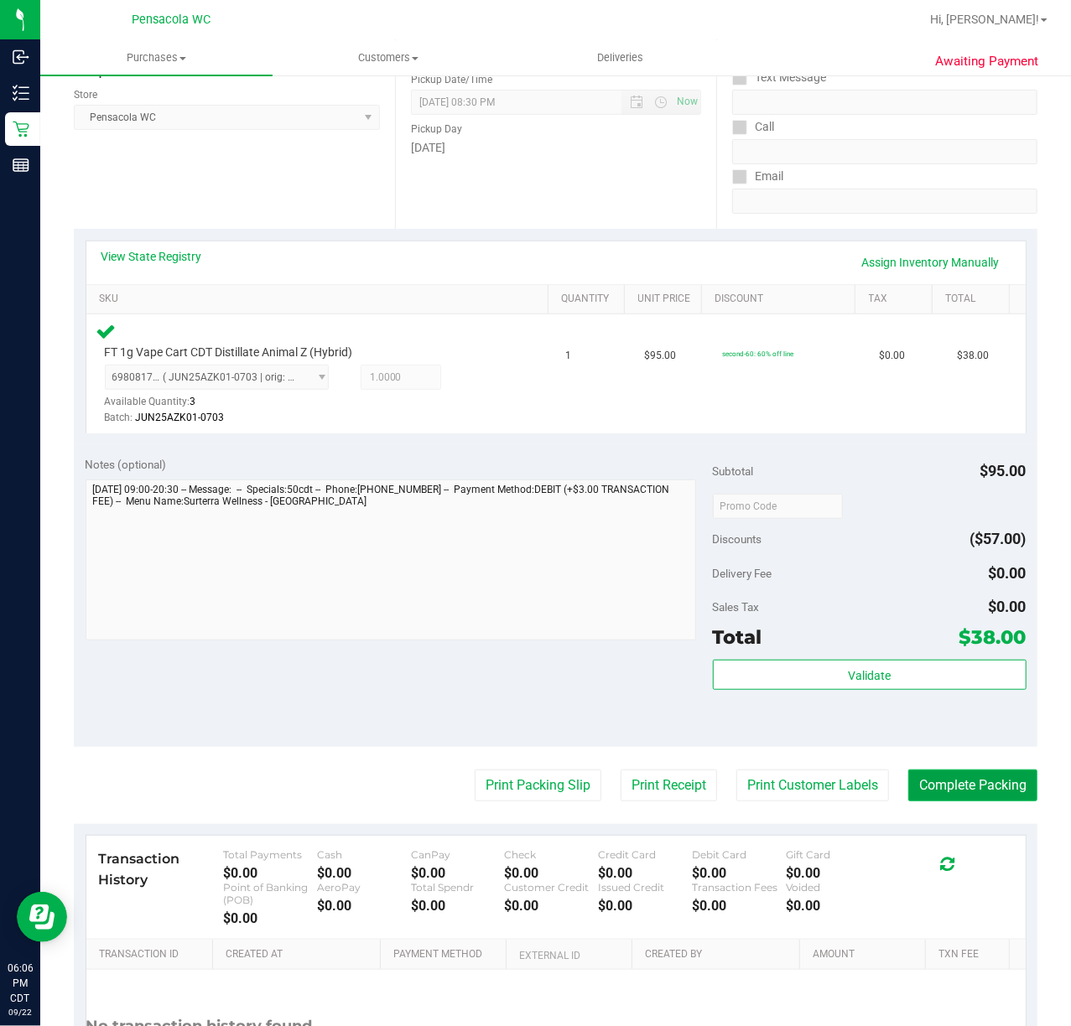
click at [921, 778] on button "Complete Packing" at bounding box center [972, 786] width 129 height 32
